Goal: Task Accomplishment & Management: Complete application form

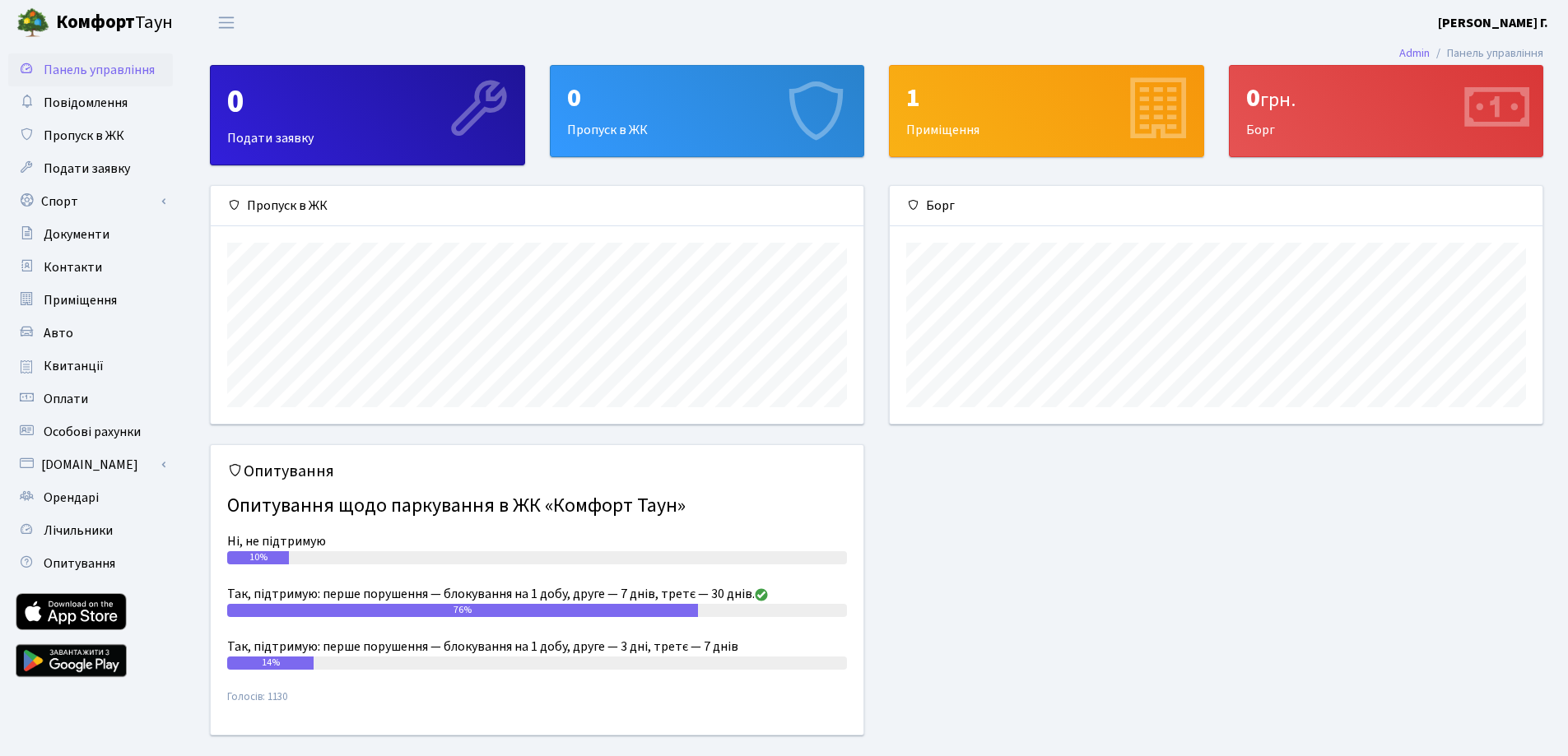
scroll to position [238, 653]
click at [364, 113] on div "0" at bounding box center [367, 102] width 281 height 39
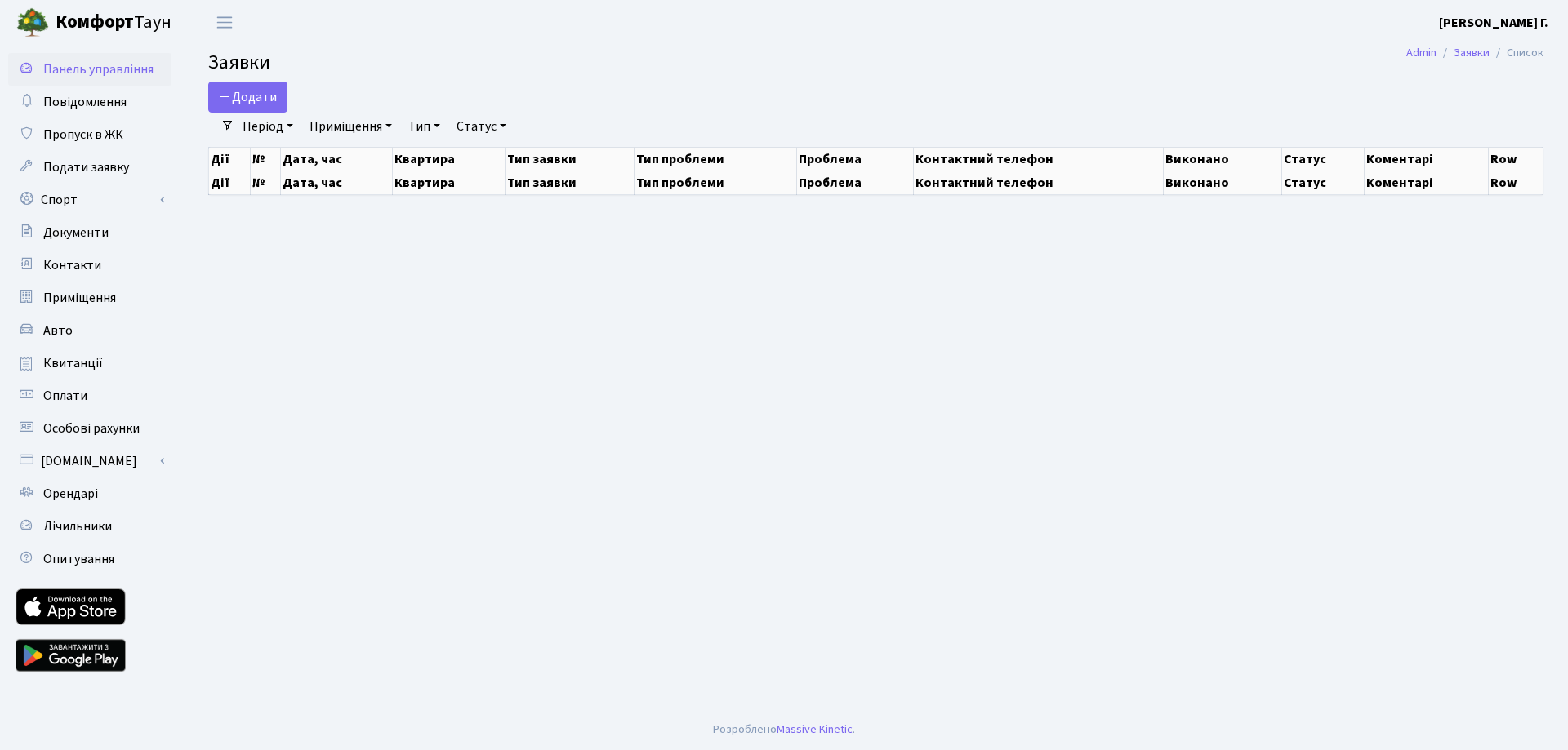
select select "25"
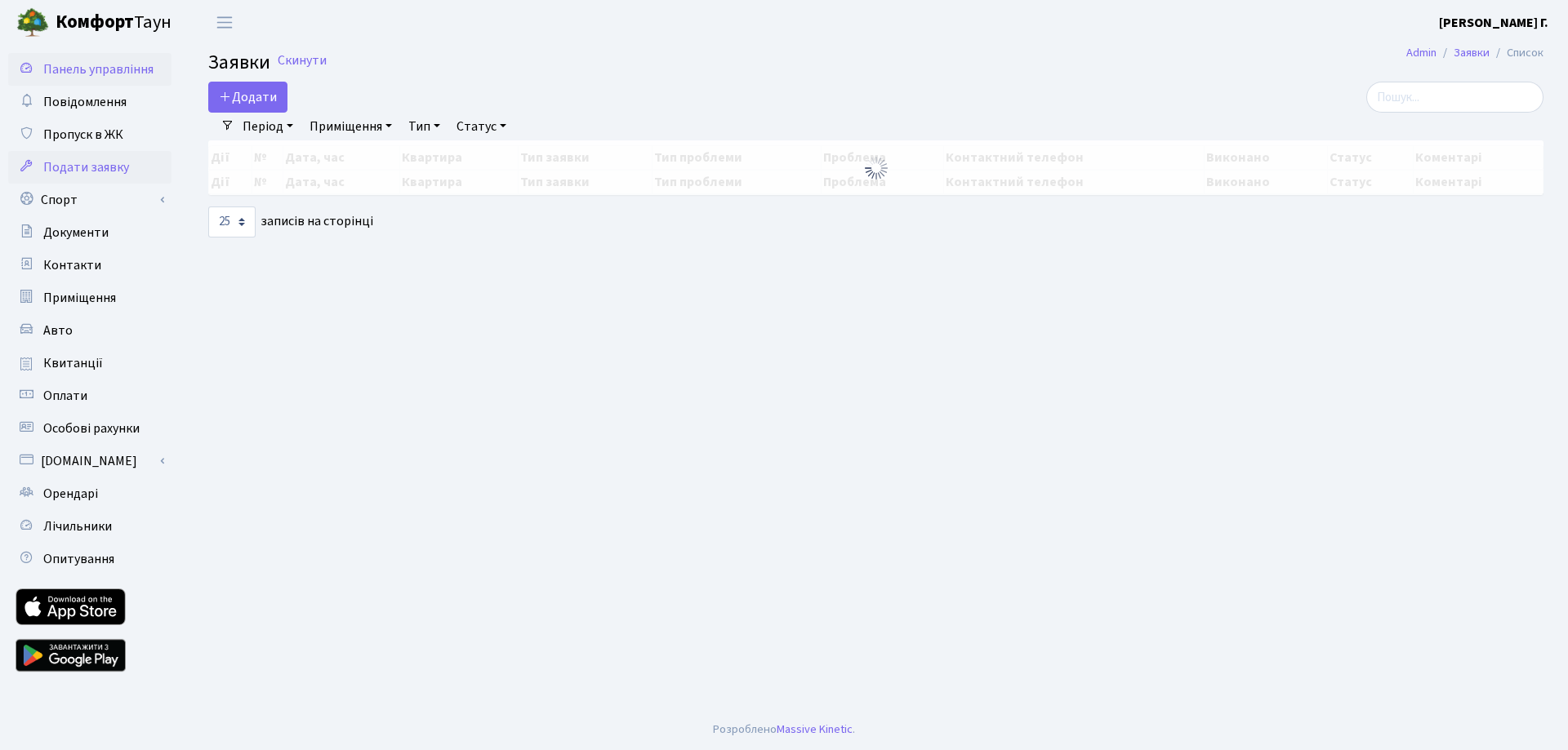
click at [75, 72] on span "Панель управління" at bounding box center [98, 68] width 110 height 18
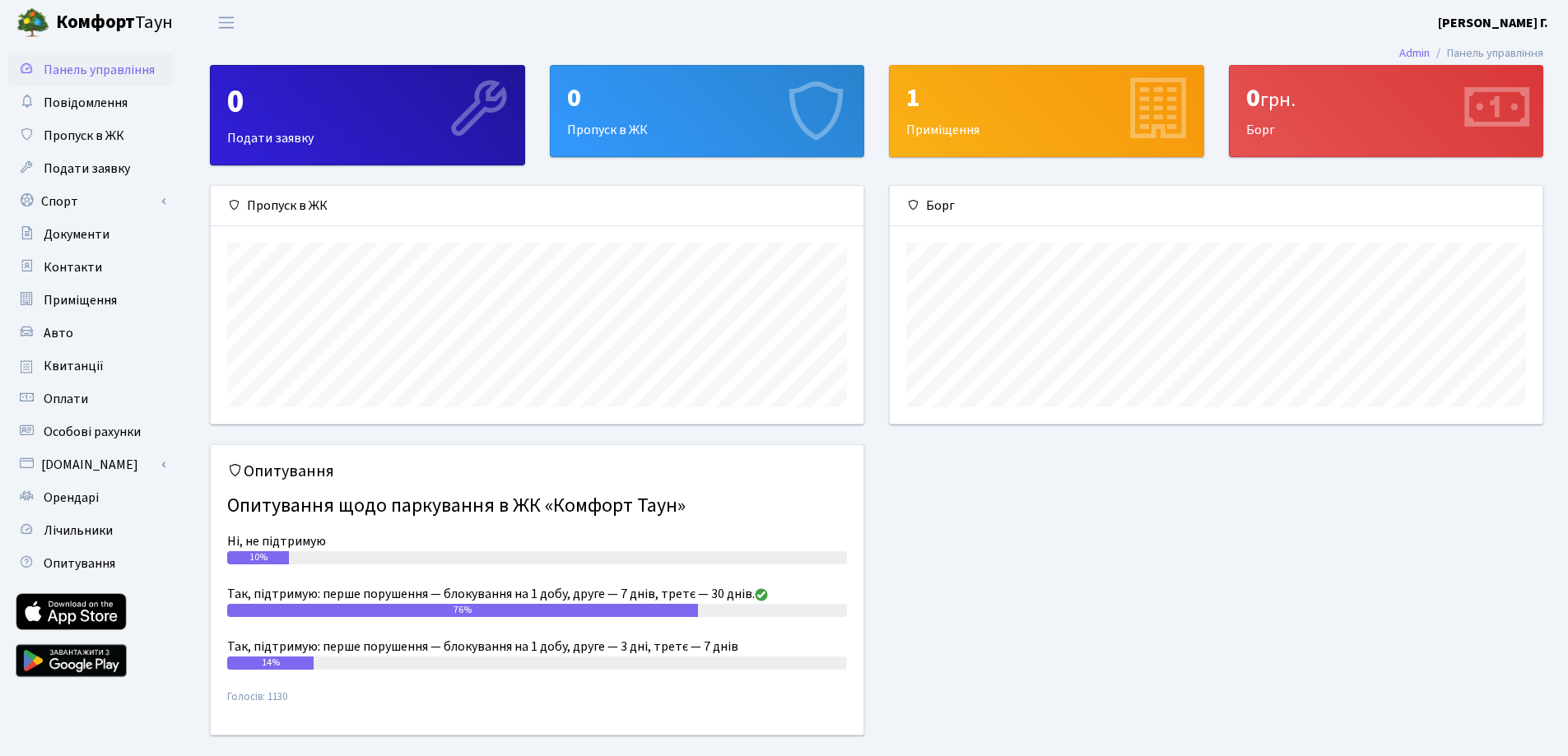
scroll to position [238, 653]
click at [709, 86] on div "0" at bounding box center [707, 98] width 281 height 32
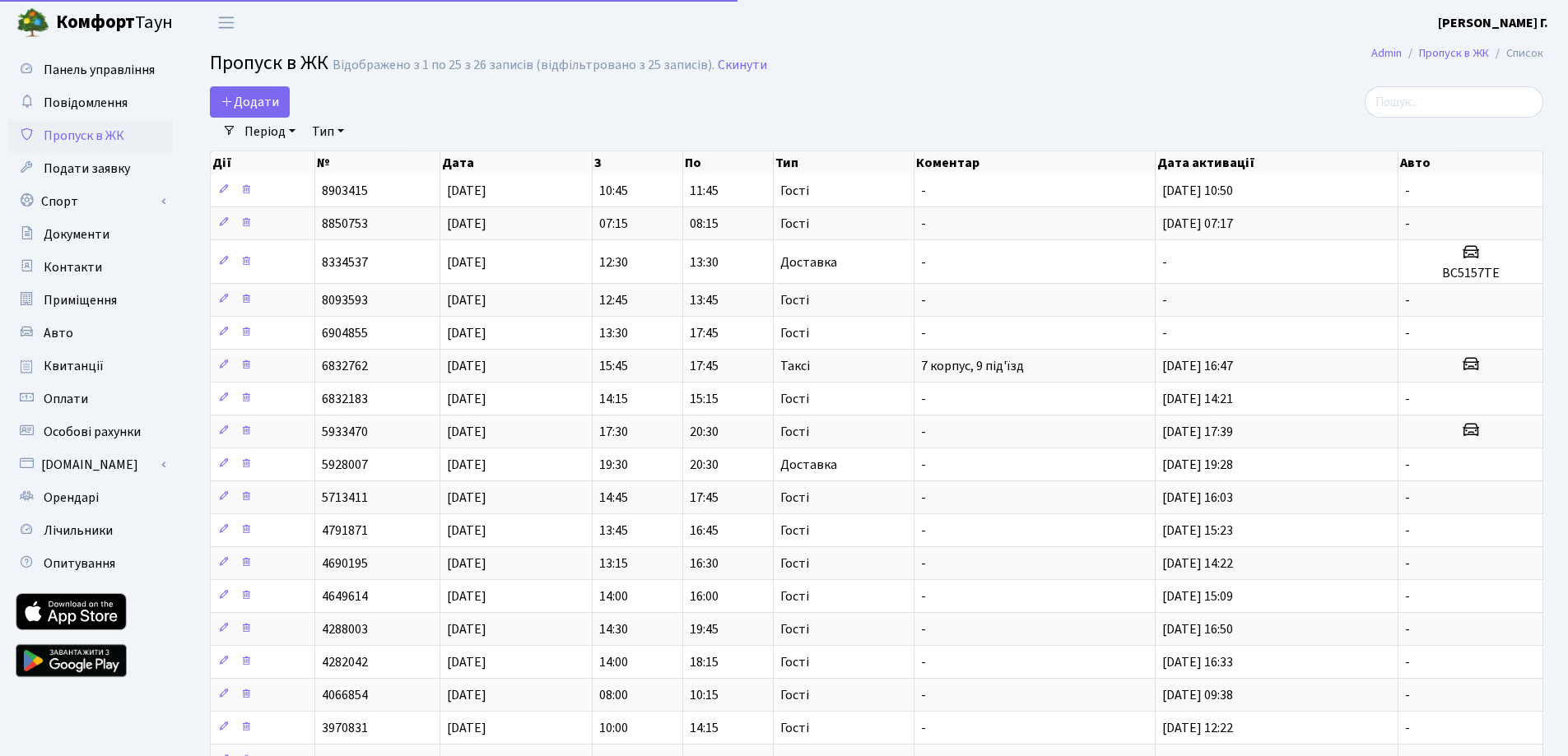
select select "25"
click at [251, 103] on span "Додати" at bounding box center [250, 101] width 59 height 18
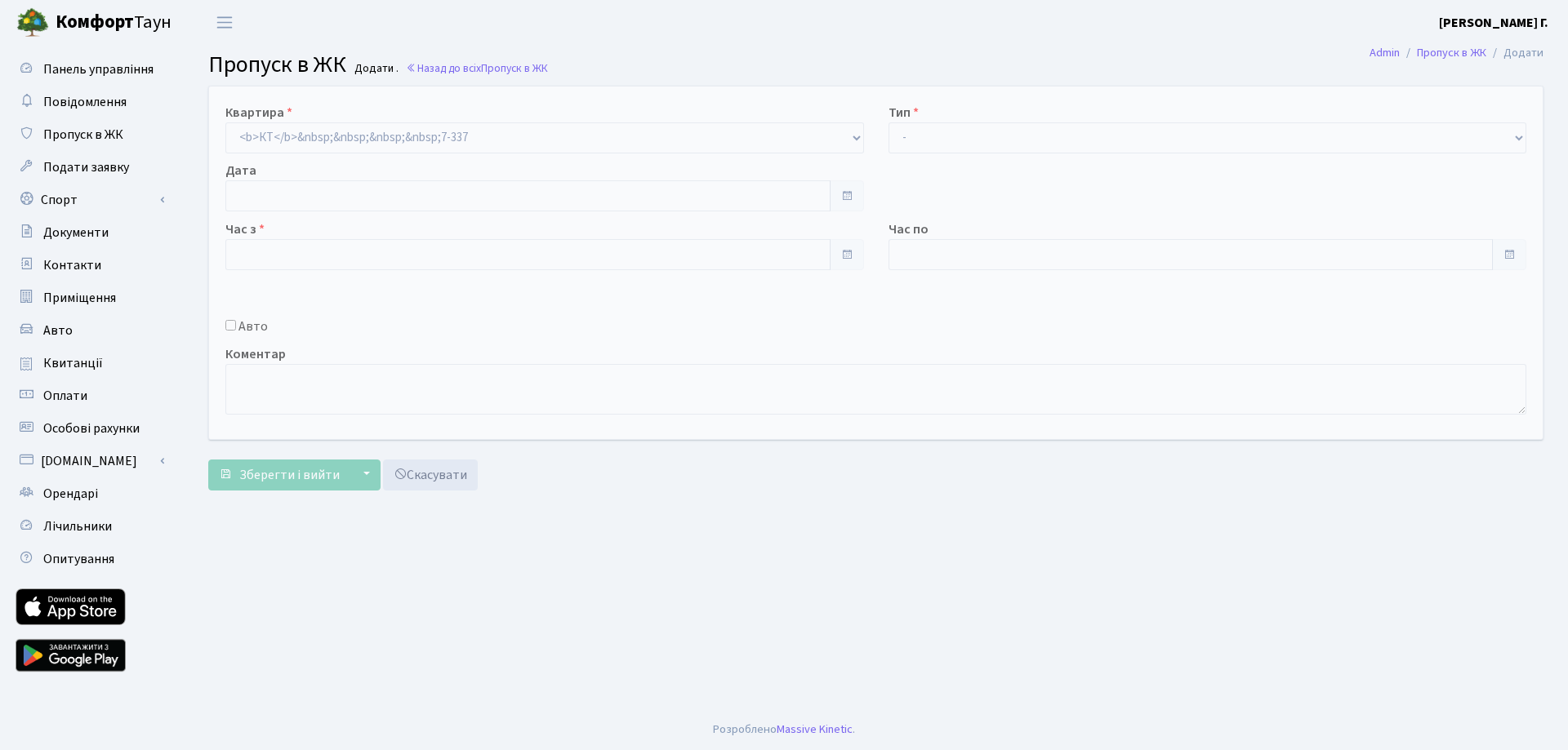
type input "[DATE]"
type input "07:30"
type input "08:30"
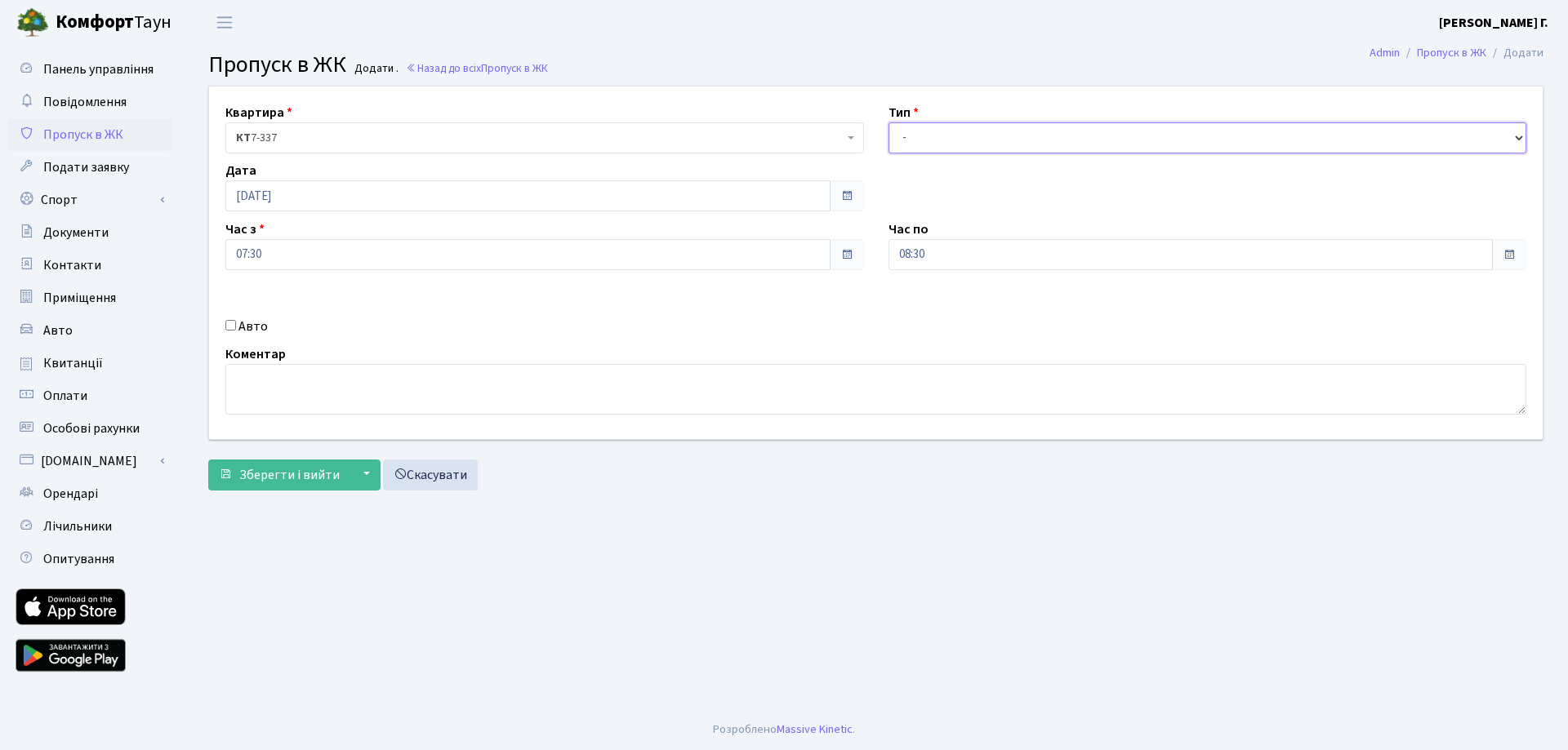
click at [1000, 134] on select "- Доставка Таксі Гості Сервіс" at bounding box center [1208, 138] width 639 height 31
select select "18"
click at [889, 123] on select "- Доставка Таксі Гості Сервіс" at bounding box center [1208, 138] width 639 height 31
click at [849, 255] on span at bounding box center [847, 255] width 13 height 13
click at [284, 254] on input "07:30" at bounding box center [527, 255] width 605 height 31
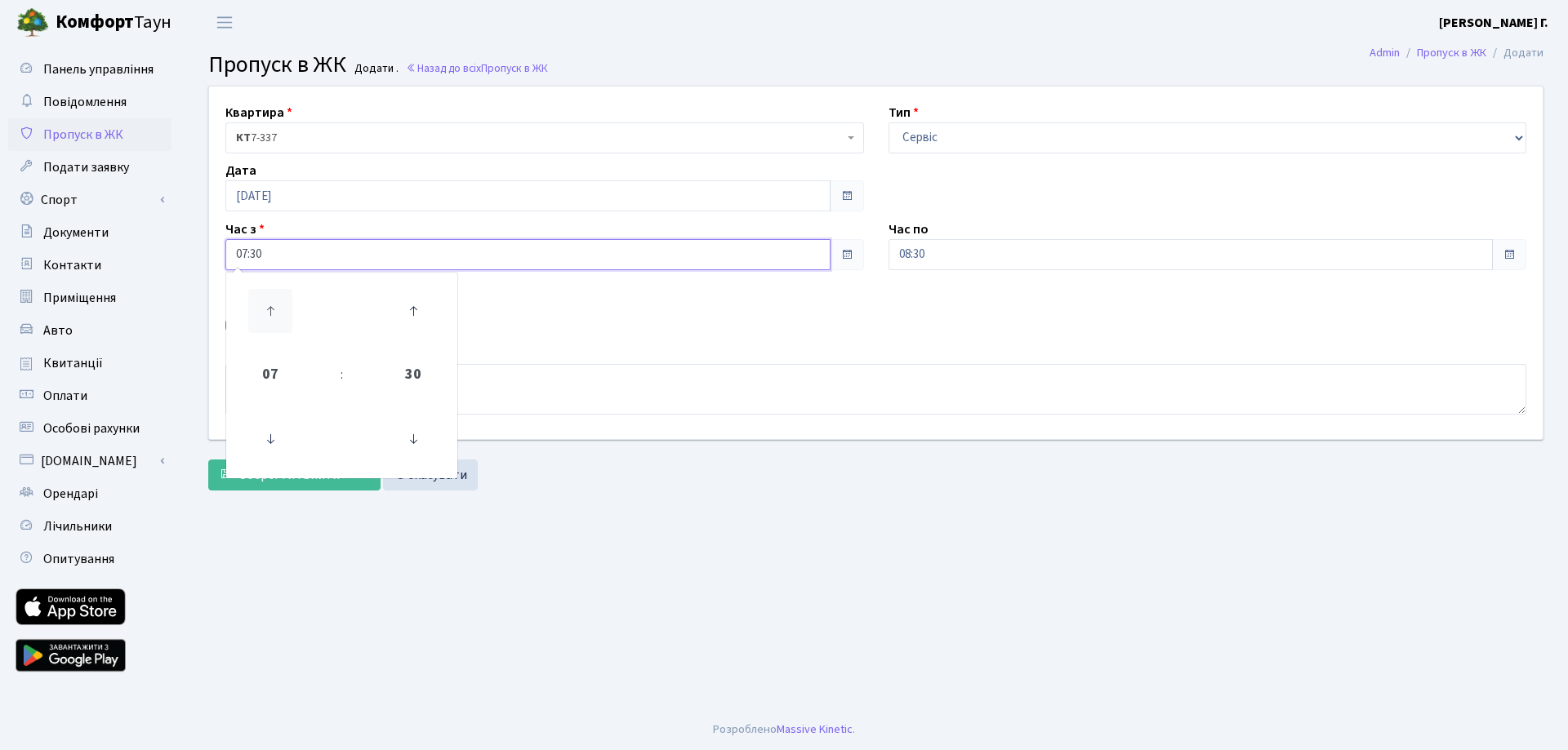
click at [269, 307] on icon at bounding box center [271, 311] width 44 height 44
click at [419, 439] on icon at bounding box center [413, 439] width 44 height 44
click at [419, 444] on icon at bounding box center [413, 439] width 44 height 44
type input "08:00"
click at [948, 255] on input "08:30" at bounding box center [1191, 255] width 605 height 31
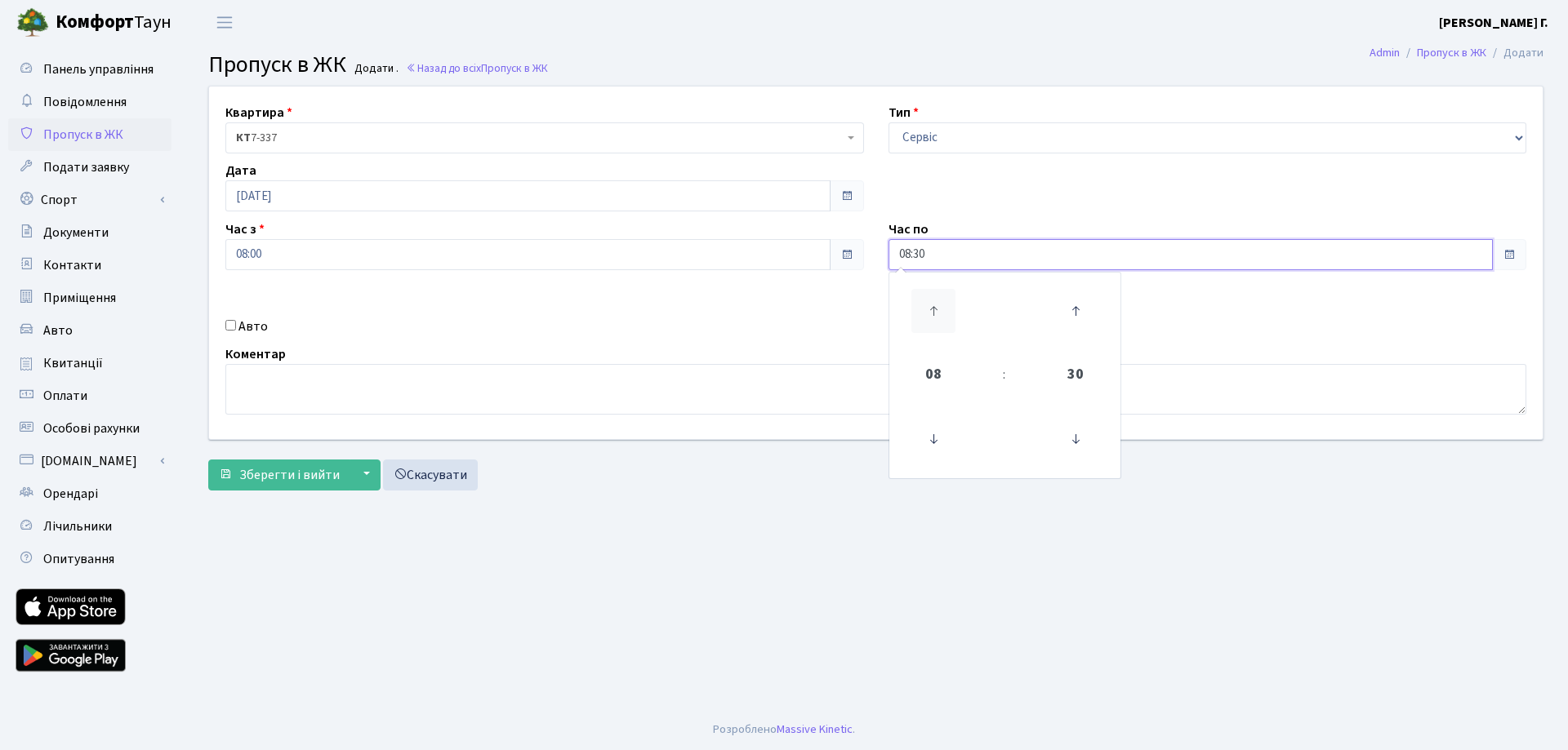
click at [923, 319] on icon at bounding box center [934, 311] width 44 height 44
type input "09:30"
click at [277, 482] on span "Зберегти і вийти" at bounding box center [289, 474] width 101 height 18
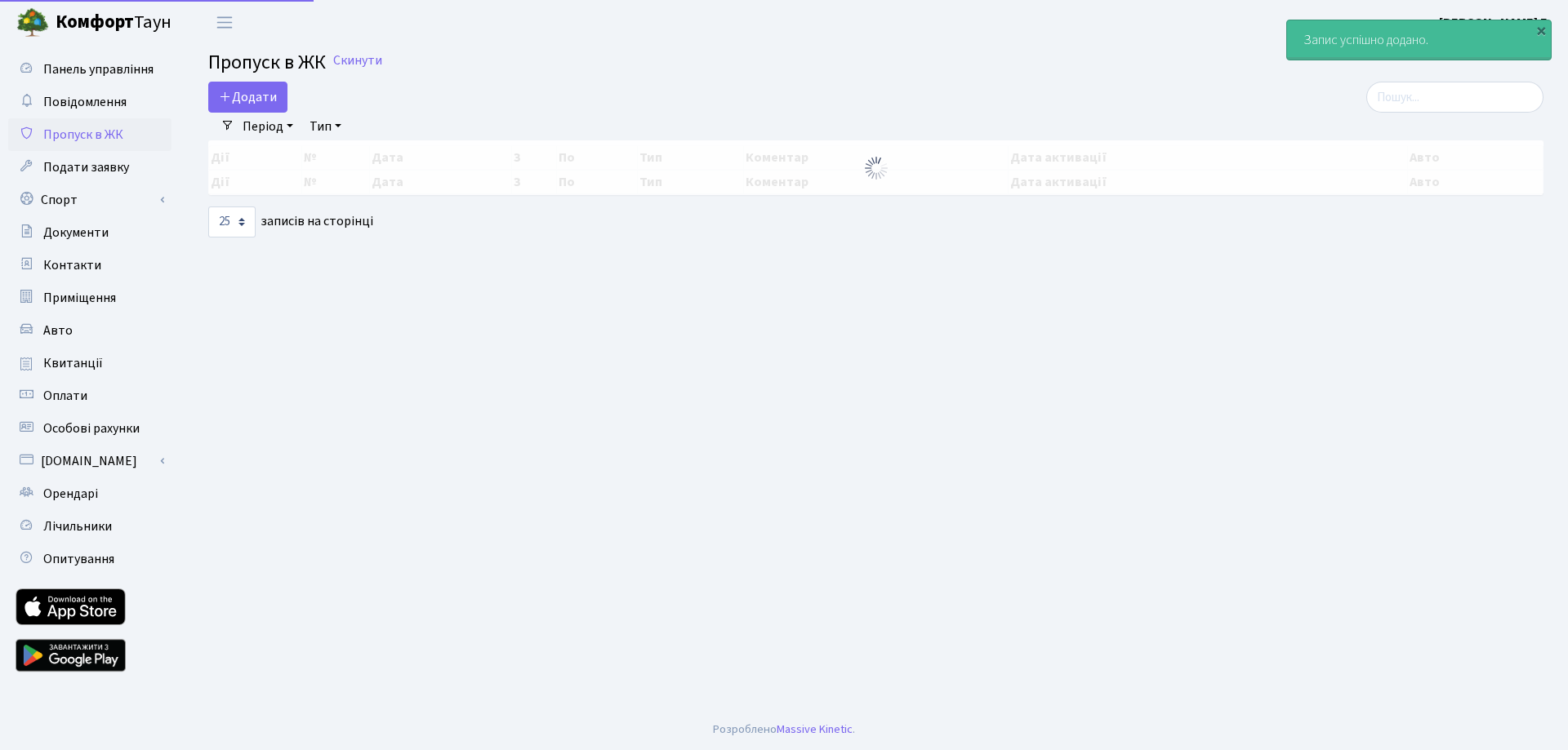
select select "25"
